Goal: Use online tool/utility: Utilize a website feature to perform a specific function

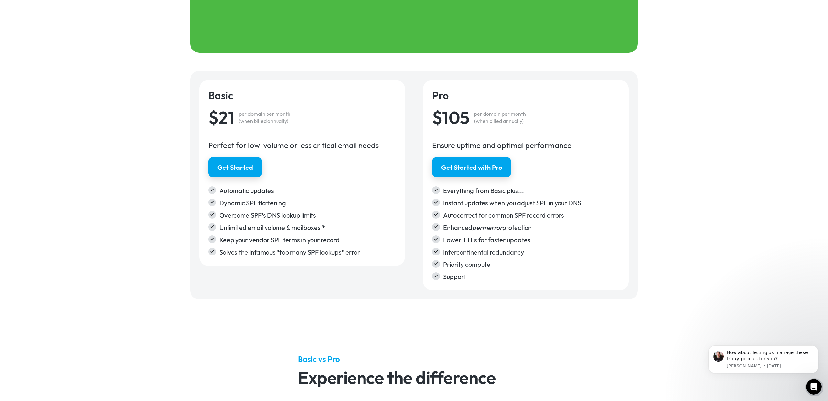
scroll to position [1002, 0]
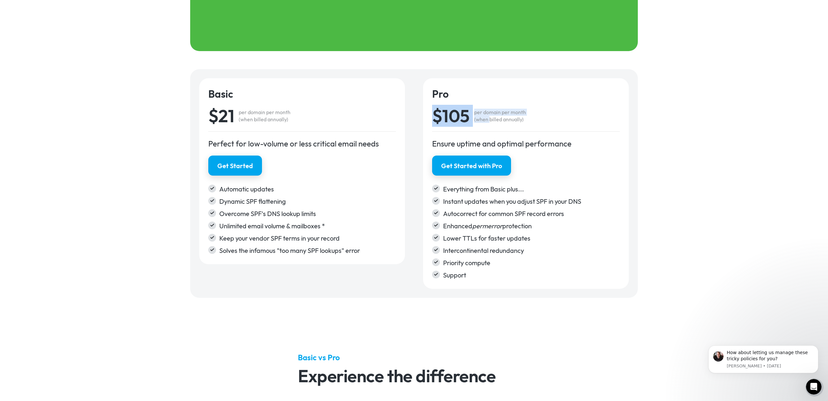
drag, startPoint x: 435, startPoint y: 126, endPoint x: 490, endPoint y: 122, distance: 54.8
click at [490, 122] on div "$105 per domain per month (when billed annually)" at bounding box center [526, 115] width 188 height 31
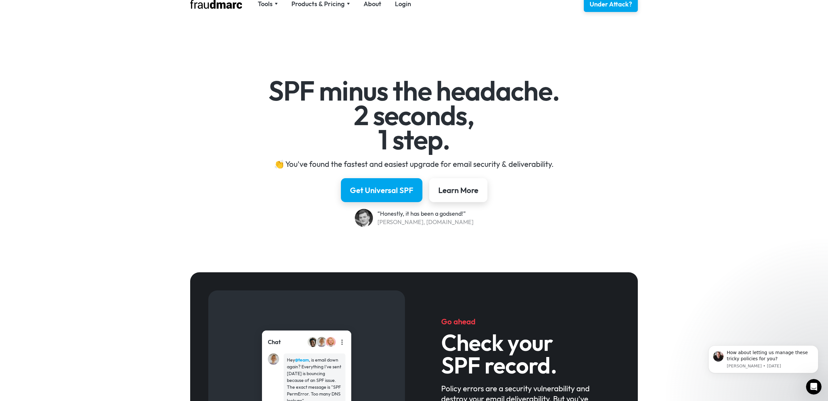
scroll to position [7, 0]
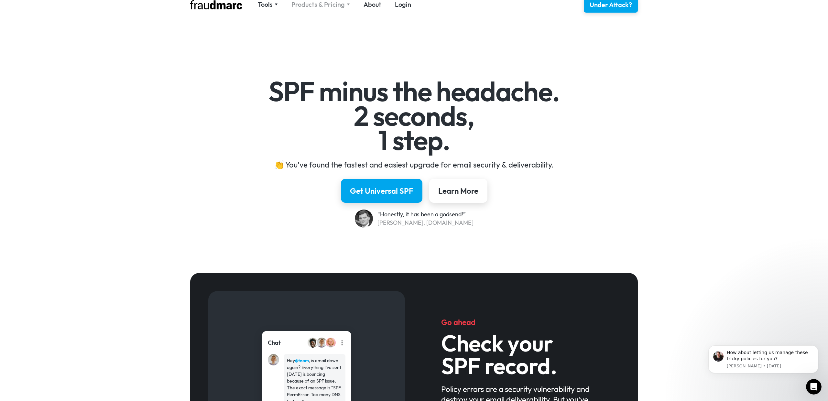
click at [340, 5] on div "Products & Pricing" at bounding box center [318, 4] width 53 height 9
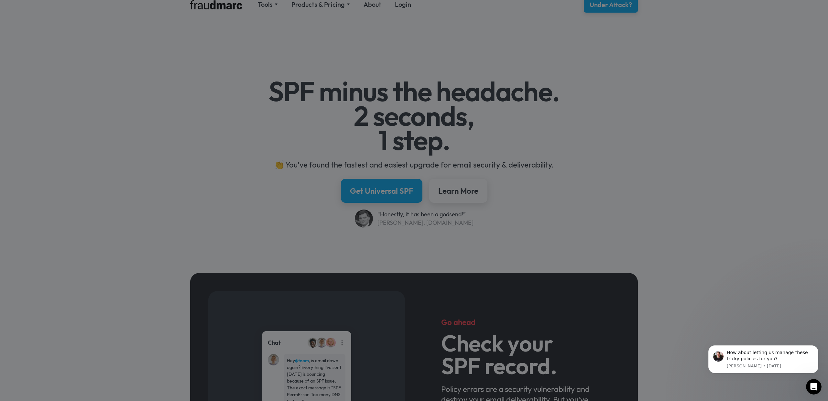
scroll to position [6, 0]
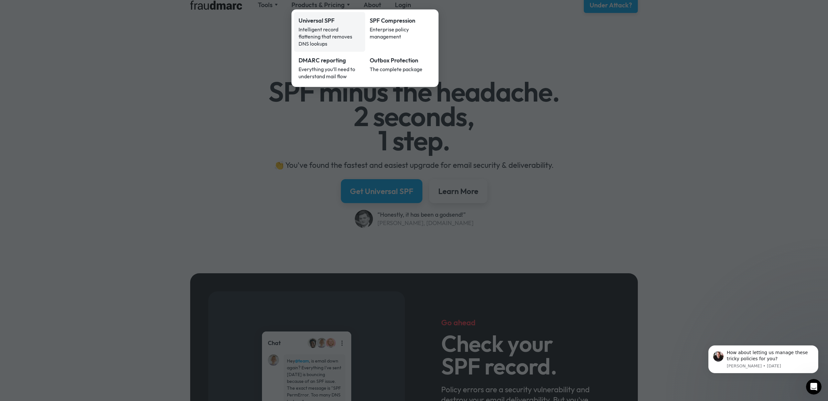
click at [321, 26] on div "Intelligent record flattening that removes DNS lookups" at bounding box center [330, 36] width 62 height 21
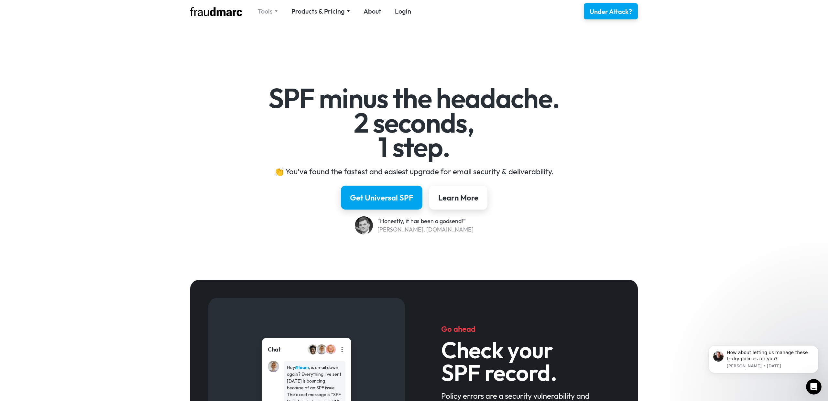
click at [270, 11] on div "Tools" at bounding box center [265, 11] width 15 height 9
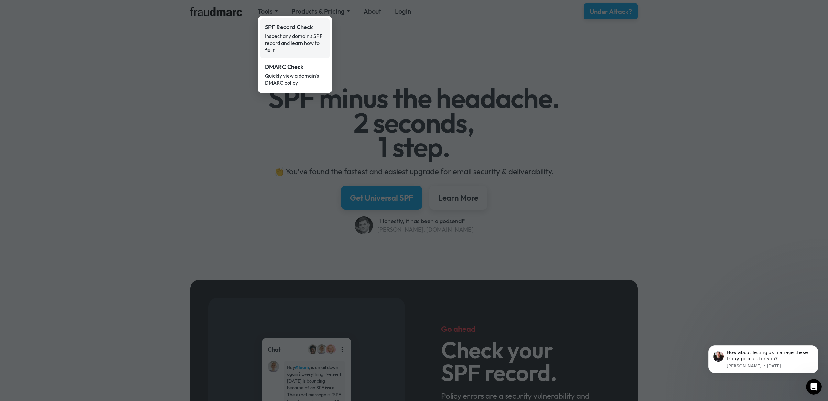
click at [303, 35] on div "Inspect any domain's SPF record and learn how to fix it" at bounding box center [295, 42] width 60 height 21
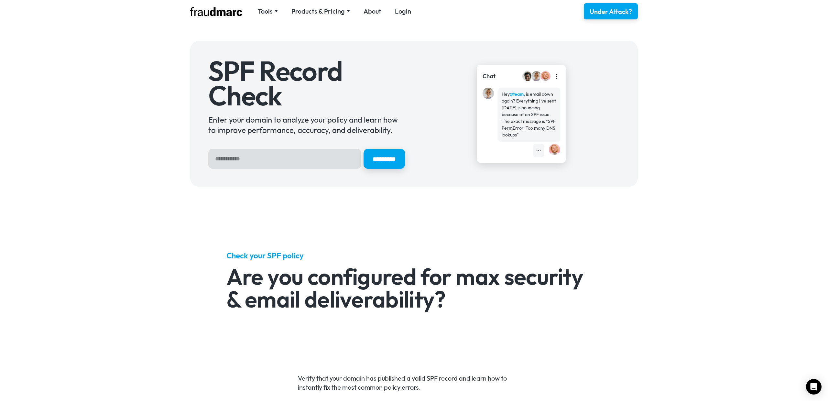
click at [287, 164] on input "Hero Sign Up Form" at bounding box center [284, 159] width 153 height 20
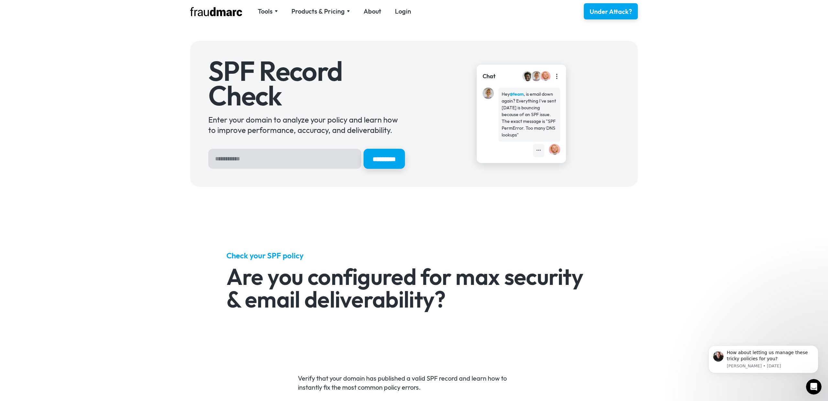
type input "**********"
click at [379, 160] on input "*********" at bounding box center [384, 159] width 43 height 21
click at [316, 11] on div "Products & Pricing" at bounding box center [318, 11] width 53 height 9
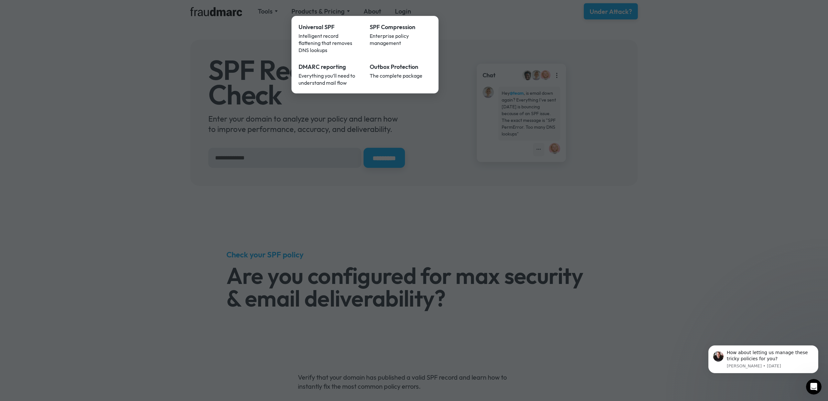
click at [245, 38] on div at bounding box center [414, 200] width 828 height 401
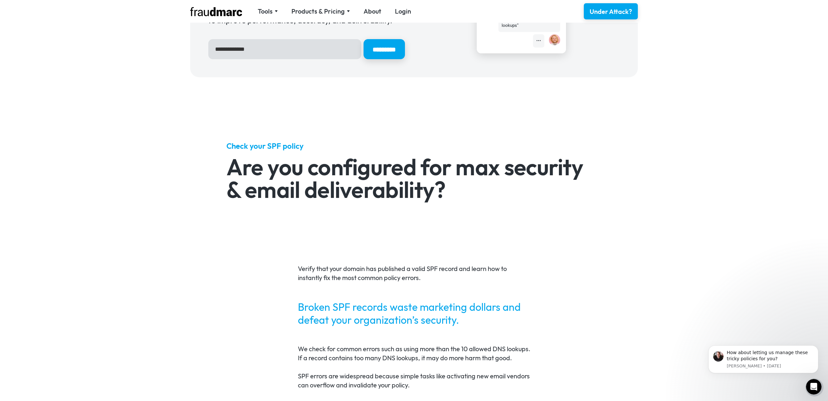
scroll to position [113, 0]
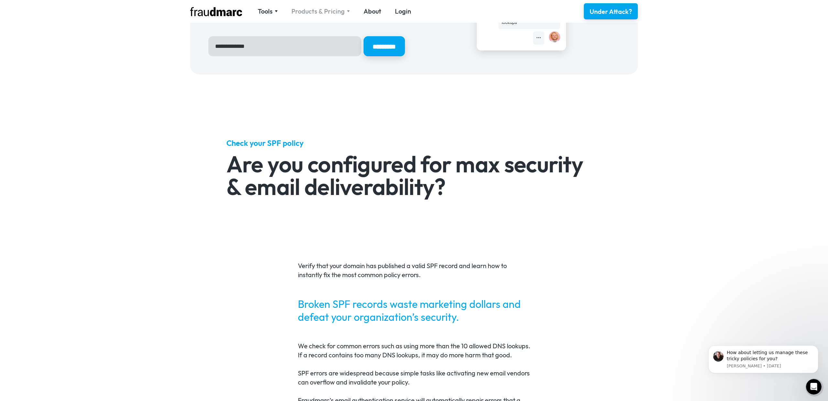
click at [316, 13] on div "Products & Pricing" at bounding box center [318, 11] width 53 height 9
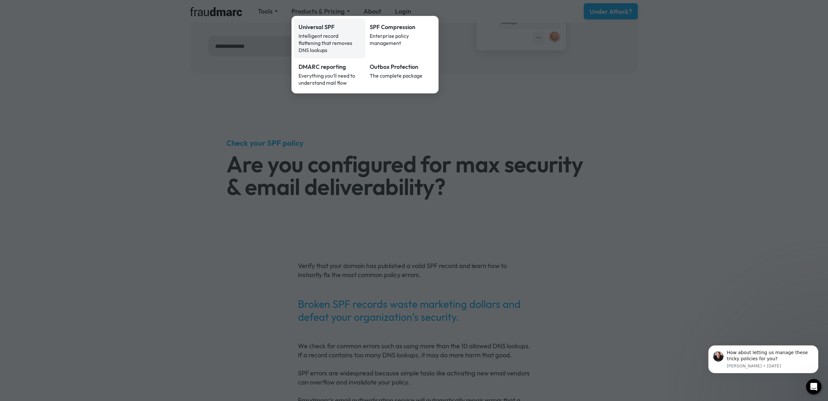
click at [315, 34] on div "Intelligent record flattening that removes DNS lookups" at bounding box center [330, 42] width 62 height 21
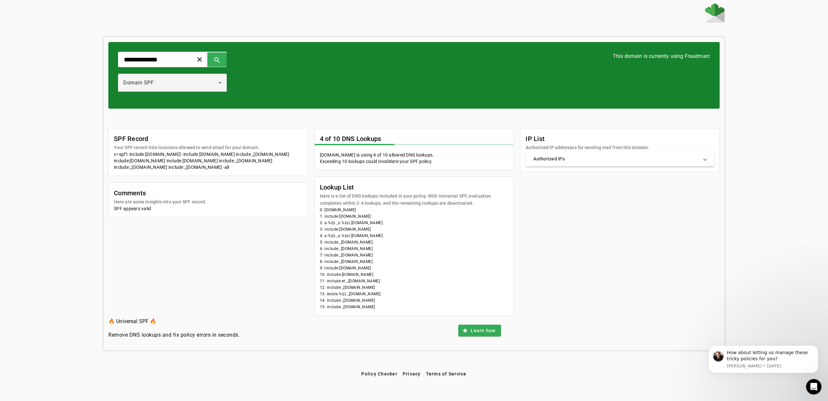
drag, startPoint x: 323, startPoint y: 224, endPoint x: 392, endPoint y: 239, distance: 70.7
click at [392, 239] on mat-card-content "0: honorlock.com 1: include:universalspf.org 2: a:%{i}._o.%{o}.y.0.universalspf…" at bounding box center [414, 261] width 199 height 109
drag, startPoint x: 327, startPoint y: 249, endPoint x: 362, endPoint y: 277, distance: 44.7
click at [362, 277] on mat-card-content "0: honorlock.com 1: include:universalspf.org 2: a:%{i}._o.%{o}.y.0.universalspf…" at bounding box center [414, 261] width 199 height 109
drag, startPoint x: 394, startPoint y: 308, endPoint x: 325, endPoint y: 251, distance: 89.4
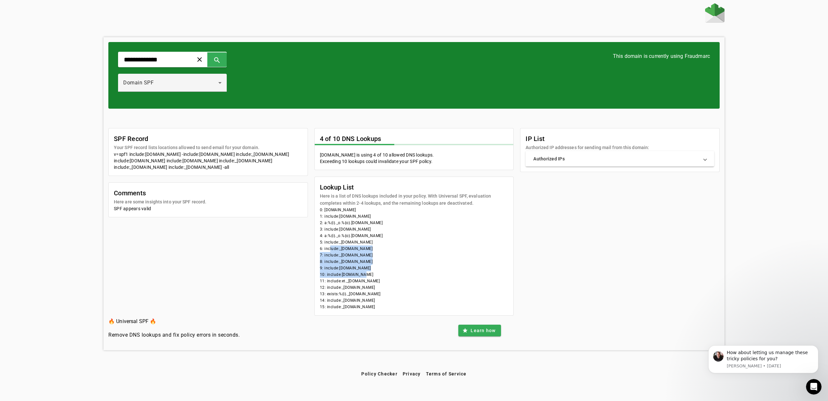
click at [325, 251] on mat-card-content "0: honorlock.com 1: include:universalspf.org 2: a:%{i}._o.%{o}.y.0.universalspf…" at bounding box center [414, 261] width 199 height 109
drag, startPoint x: 328, startPoint y: 138, endPoint x: 321, endPoint y: 138, distance: 6.8
click at [321, 138] on mat-card-title "4 of 10 DNS Lookups" at bounding box center [350, 139] width 61 height 10
drag, startPoint x: 324, startPoint y: 216, endPoint x: 391, endPoint y: 236, distance: 69.3
click at [391, 236] on mat-card-content "0: honorlock.com 1: include:universalspf.org 2: a:%{i}._o.%{o}.y.0.universalspf…" at bounding box center [414, 261] width 199 height 109
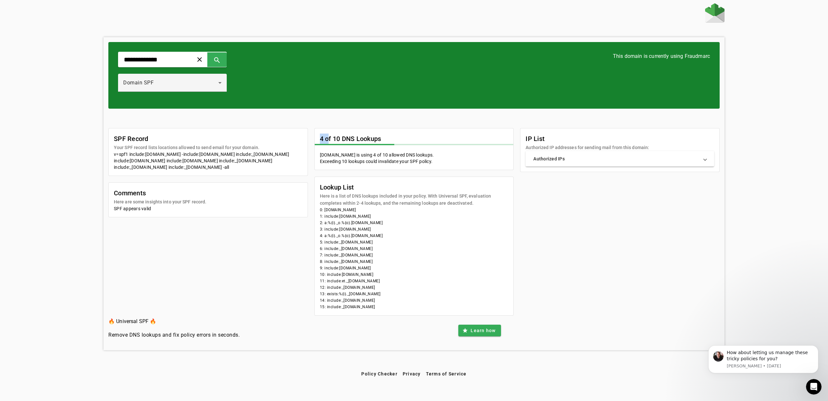
click at [349, 216] on li "1: include:universalspf.org" at bounding box center [414, 216] width 189 height 6
drag, startPoint x: 325, startPoint y: 224, endPoint x: 365, endPoint y: 223, distance: 39.5
click at [365, 223] on li "2: a:%{i}._o.%{o}.y.0.universalspf.org" at bounding box center [414, 223] width 189 height 6
drag, startPoint x: 388, startPoint y: 235, endPoint x: 325, endPoint y: 226, distance: 64.1
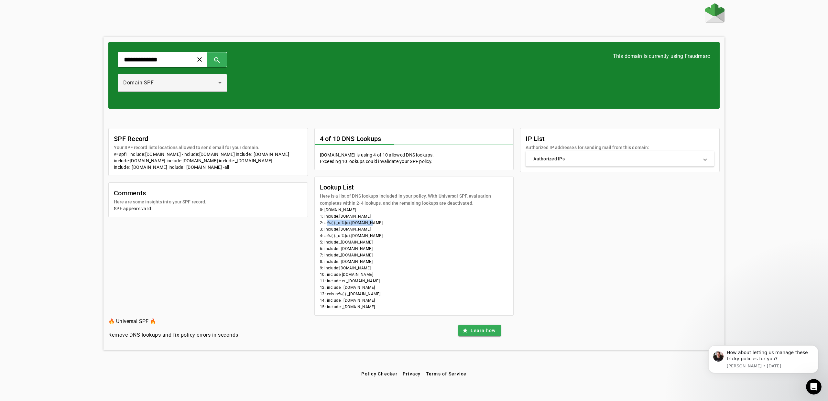
click at [325, 226] on mat-card-content "0: honorlock.com 1: include:universalspf.org 2: a:%{i}._o.%{o}.y.0.universalspf…" at bounding box center [414, 261] width 199 height 109
click at [568, 159] on mat-panel-title "Authorized IPs" at bounding box center [616, 159] width 165 height 6
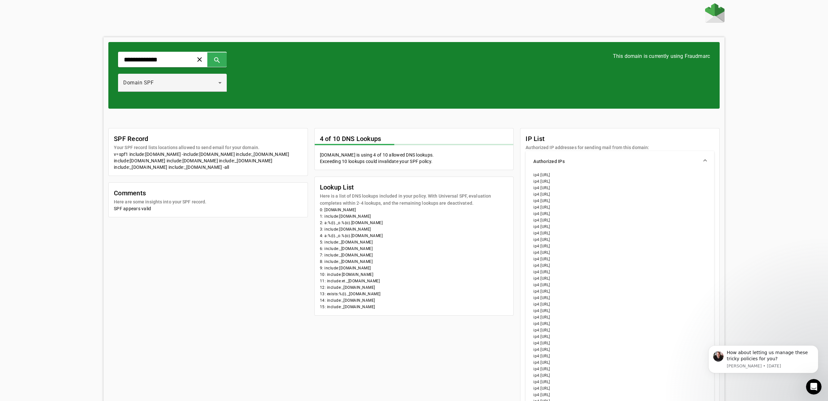
drag, startPoint x: 392, startPoint y: 308, endPoint x: 324, endPoint y: 231, distance: 102.8
click at [324, 231] on mat-card-content "0: honorlock.com 1: include:universalspf.org 2: a:%{i}._o.%{o}.y.0.universalspf…" at bounding box center [414, 261] width 199 height 109
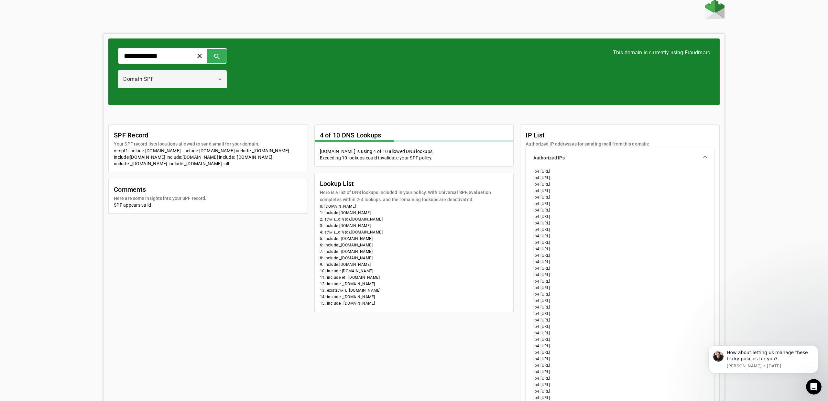
click at [350, 219] on li "2: a:%{i}._o.%{o}.y.0.universalspf.org" at bounding box center [414, 219] width 189 height 6
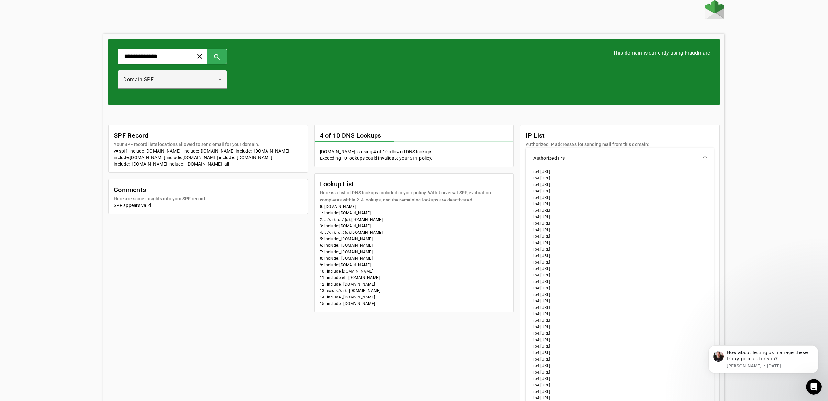
drag, startPoint x: 341, startPoint y: 220, endPoint x: 390, endPoint y: 234, distance: 50.5
click at [390, 234] on mat-card-content "0: honorlock.com 1: include:universalspf.org 2: a:%{i}._o.%{o}.y.0.universalspf…" at bounding box center [414, 258] width 199 height 109
click at [361, 213] on li "1: include:universalspf.org" at bounding box center [414, 213] width 189 height 6
drag, startPoint x: 326, startPoint y: 213, endPoint x: 367, endPoint y: 213, distance: 40.4
click at [367, 213] on li "1: include:universalspf.org" at bounding box center [414, 213] width 189 height 6
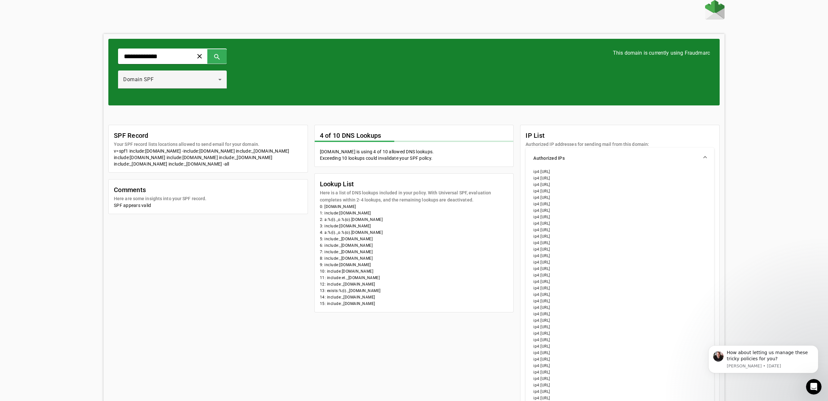
drag, startPoint x: 383, startPoint y: 220, endPoint x: 335, endPoint y: 222, distance: 48.6
click at [335, 222] on li "2: a:%{i}._o.%{o}.y.0.universalspf.org" at bounding box center [414, 219] width 189 height 6
drag, startPoint x: 370, startPoint y: 225, endPoint x: 327, endPoint y: 228, distance: 43.4
click at [327, 228] on li "3: include:x.universalspf.org" at bounding box center [414, 226] width 189 height 6
drag, startPoint x: 378, startPoint y: 227, endPoint x: 323, endPoint y: 228, distance: 55.0
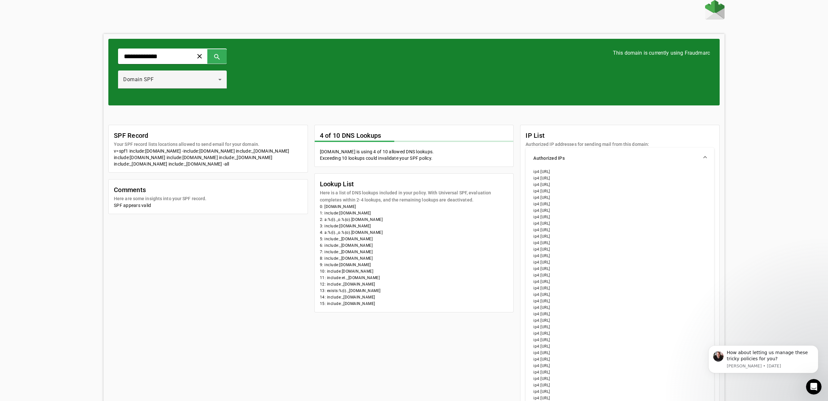
click at [323, 228] on li "3: include:x.universalspf.org" at bounding box center [414, 226] width 189 height 6
drag, startPoint x: 372, startPoint y: 214, endPoint x: 328, endPoint y: 216, distance: 44.1
click at [328, 216] on li "1: include:universalspf.org" at bounding box center [414, 213] width 189 height 6
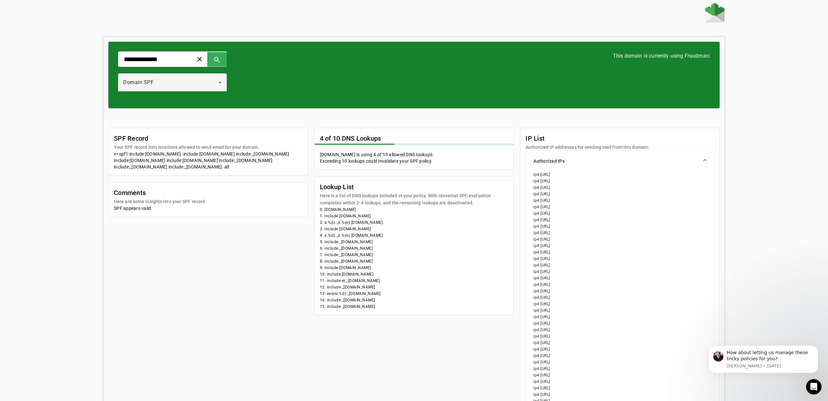
scroll to position [0, 0]
drag, startPoint x: 377, startPoint y: 295, endPoint x: 326, endPoint y: 296, distance: 51.1
click at [326, 296] on li "13: exists:%{i}._spf.mta.salesforce.com" at bounding box center [414, 294] width 189 height 6
click at [336, 295] on li "13: exists:%{i}._spf.mta.salesforce.com" at bounding box center [414, 294] width 189 height 6
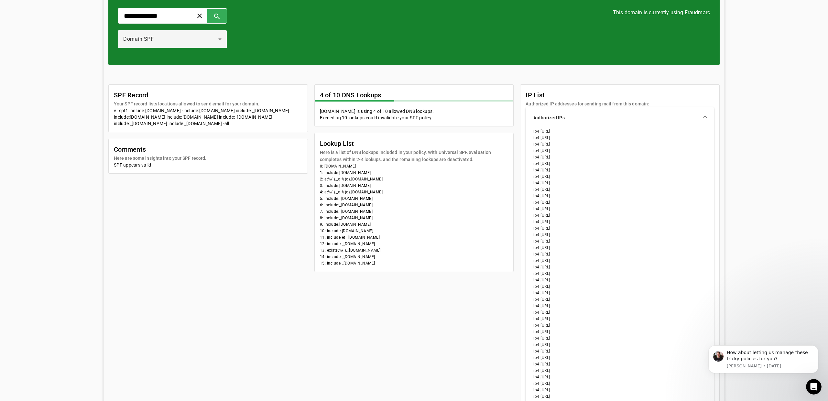
scroll to position [44, 0]
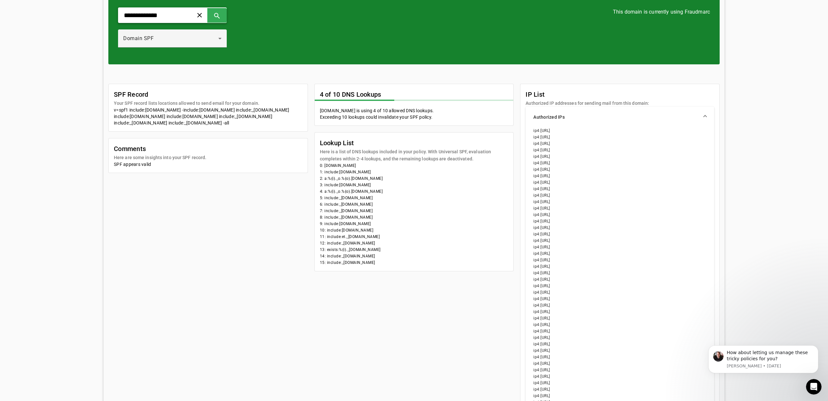
drag, startPoint x: 179, startPoint y: 17, endPoint x: 85, endPoint y: 7, distance: 94.1
click at [85, 7] on div "**********" at bounding box center [414, 389] width 828 height 861
drag, startPoint x: 405, startPoint y: 116, endPoint x: 405, endPoint y: 121, distance: 5.5
click at [405, 116] on mat-card-content "honorlock.com is using 4 of 10 allowed DNS lookups. Exceeding 10 lookups could …" at bounding box center [414, 116] width 199 height 18
drag, startPoint x: 323, startPoint y: 168, endPoint x: 388, endPoint y: 266, distance: 118.2
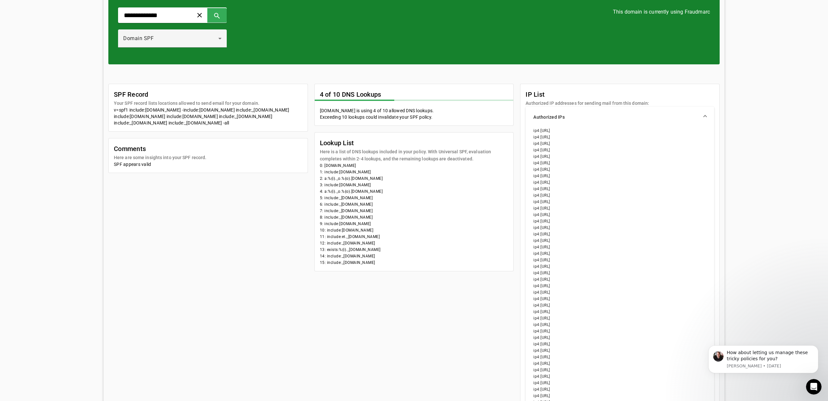
click at [382, 267] on mat-card-content "0: honorlock.com 1: include:universalspf.org 2: a:%{i}._o.%{o}.y.0.universalspf…" at bounding box center [414, 216] width 199 height 109
click at [388, 266] on mat-card-content "0: honorlock.com 1: include:universalspf.org 2: a:%{i}._o.%{o}.y.0.universalspf…" at bounding box center [414, 216] width 199 height 109
drag, startPoint x: 396, startPoint y: 264, endPoint x: 340, endPoint y: 260, distance: 55.5
click at [325, 261] on li "15: include:_spf.psm.knowbe4.com" at bounding box center [414, 263] width 189 height 6
drag, startPoint x: 371, startPoint y: 257, endPoint x: 367, endPoint y: 250, distance: 8.6
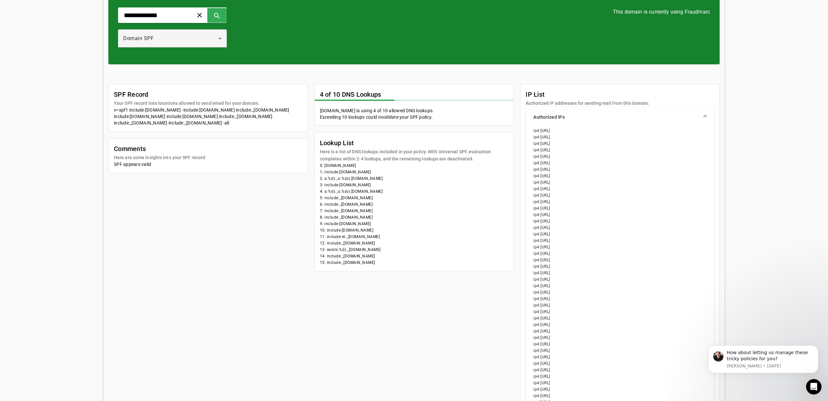
click at [329, 253] on li "14: include:_spf.intacct.com" at bounding box center [414, 256] width 189 height 6
drag, startPoint x: 381, startPoint y: 249, endPoint x: 360, endPoint y: 244, distance: 20.8
click at [333, 248] on li "13: exists:%{i}._spf.mta.salesforce.com" at bounding box center [414, 250] width 189 height 6
drag, startPoint x: 322, startPoint y: 243, endPoint x: 347, endPoint y: 239, distance: 25.3
click at [319, 243] on mat-card-content "0: honorlock.com 1: include:universalspf.org 2: a:%{i}._o.%{o}.y.0.universalspf…" at bounding box center [414, 216] width 199 height 109
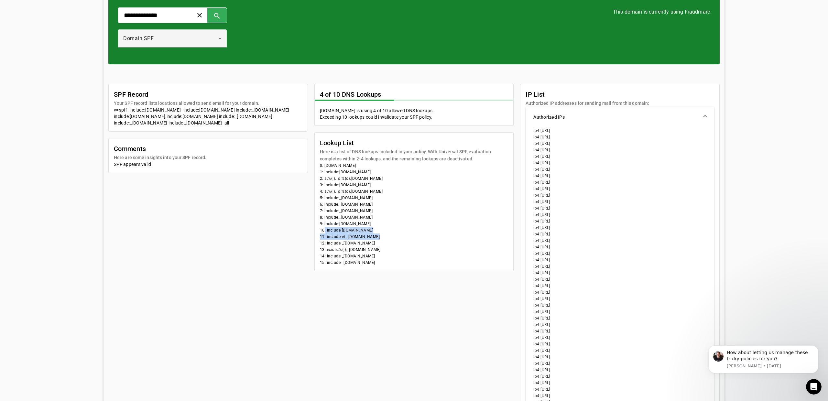
click at [322, 233] on mat-card-content "0: honorlock.com 1: include:universalspf.org 2: a:%{i}._o.%{o}.y.0.universalspf…" at bounding box center [414, 216] width 199 height 109
drag, startPoint x: 339, startPoint y: 173, endPoint x: 369, endPoint y: 173, distance: 30.1
click at [369, 173] on li "1: include:universalspf.org" at bounding box center [414, 172] width 189 height 6
click at [368, 179] on li "2: a:%{i}._o.%{o}.y.0.universalspf.org" at bounding box center [414, 178] width 189 height 6
drag, startPoint x: 393, startPoint y: 191, endPoint x: 320, endPoint y: 171, distance: 75.8
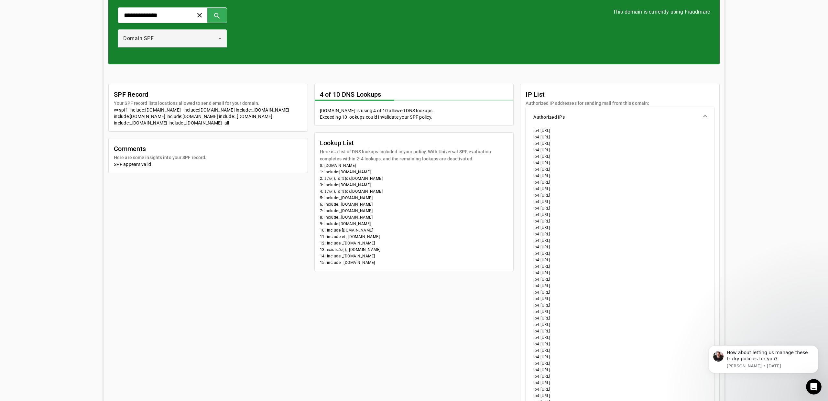
click at [320, 171] on mat-card-content "0: honorlock.com 1: include:universalspf.org 2: a:%{i}._o.%{o}.y.0.universalspf…" at bounding box center [414, 216] width 199 height 109
click at [342, 133] on mat-card-header "Lookup List Here is a list of DNS lookups included in your policy. With Univers…" at bounding box center [414, 148] width 199 height 30
click at [707, 114] on mat-expansion-panel-header "Authorized IPs" at bounding box center [620, 117] width 189 height 21
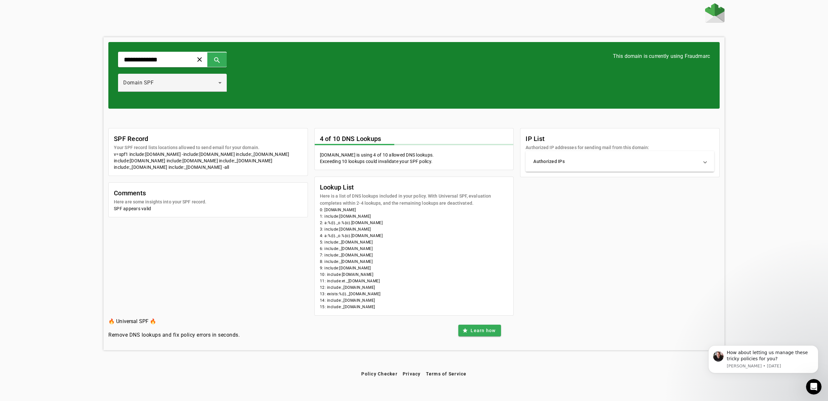
scroll to position [0, 0]
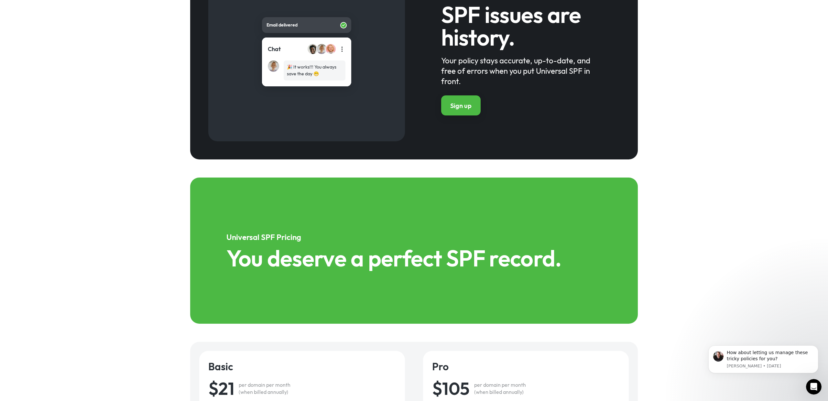
scroll to position [710, 0]
